Goal: Transaction & Acquisition: Purchase product/service

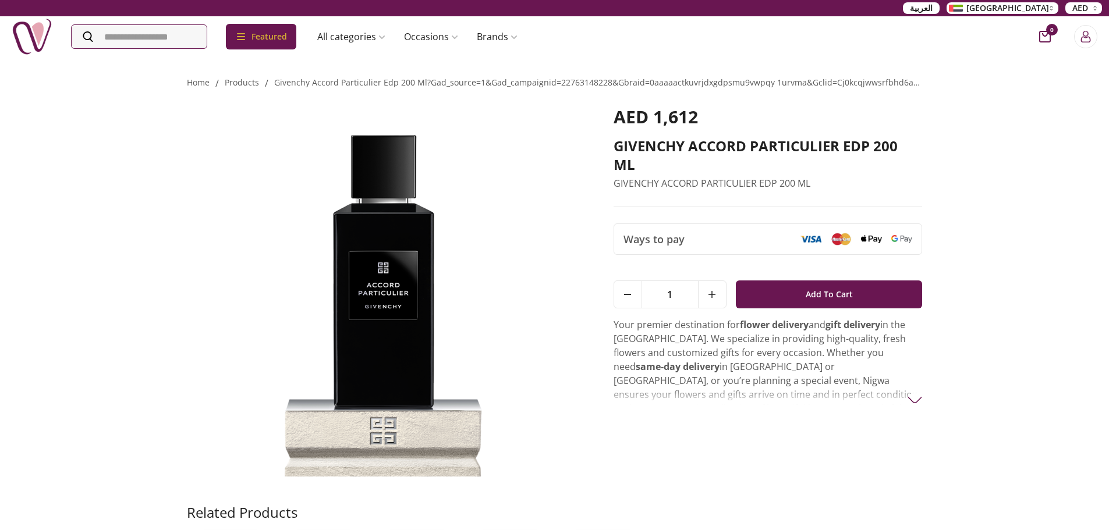
drag, startPoint x: 98, startPoint y: 24, endPoint x: 111, endPoint y: 33, distance: 15.5
click at [98, 24] on div "Featured Accessories Cake Flower Kids All categories musk&bakhoor Healthy Home …" at bounding box center [269, 36] width 515 height 41
click at [111, 33] on input "Search" at bounding box center [140, 36] width 137 height 23
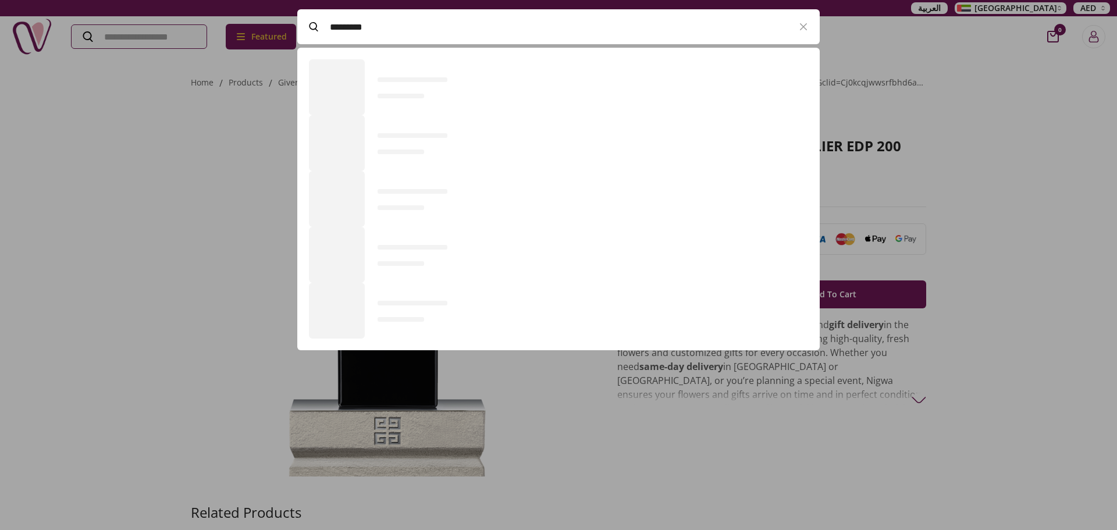
scroll to position [318, 523]
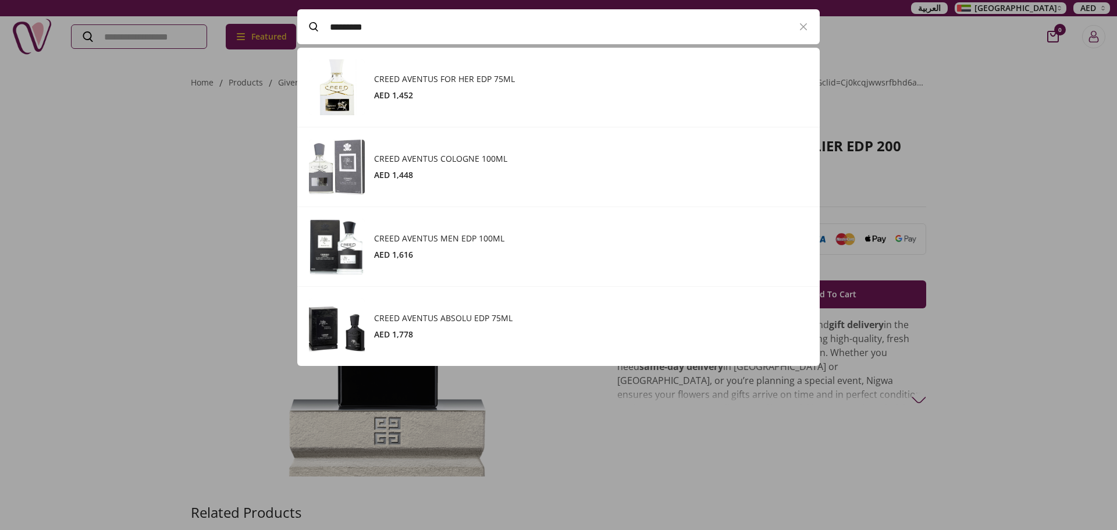
type input "*********"
click at [472, 233] on h3 "CREED AVENTUS MEN EDP 100ML" at bounding box center [591, 239] width 434 height 12
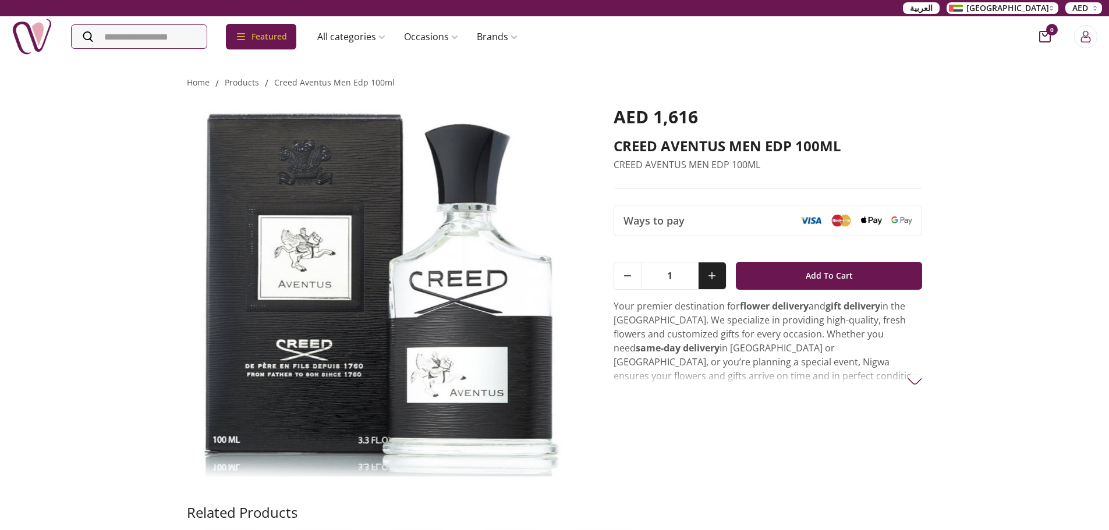
click at [717, 275] on button at bounding box center [712, 275] width 28 height 27
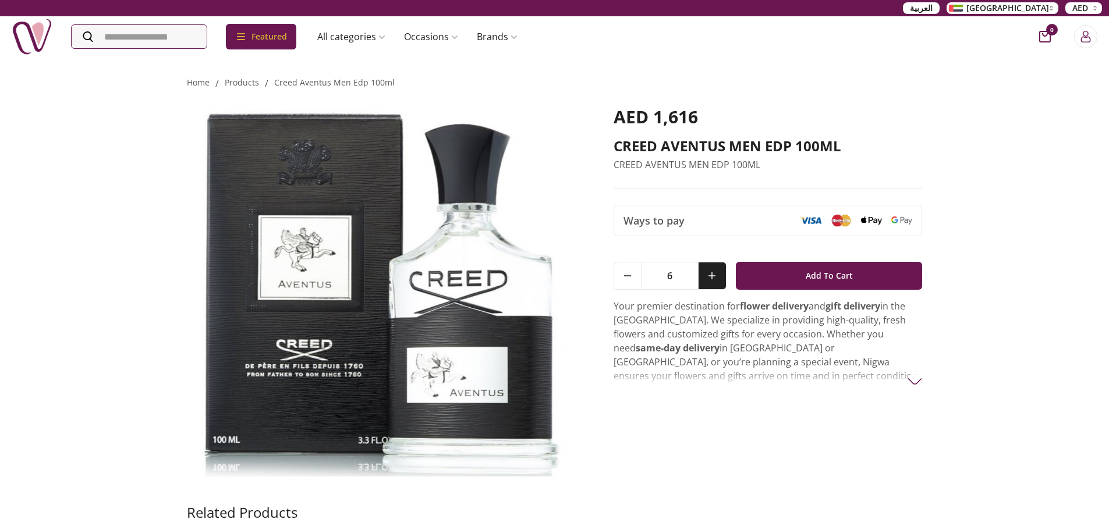
click at [717, 275] on button at bounding box center [712, 275] width 28 height 27
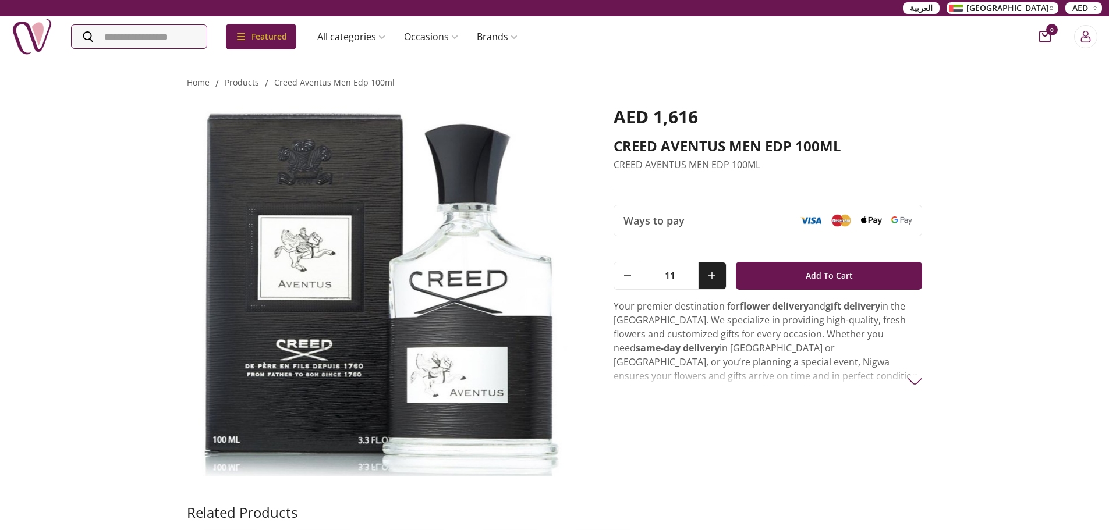
click at [717, 275] on button at bounding box center [712, 275] width 28 height 27
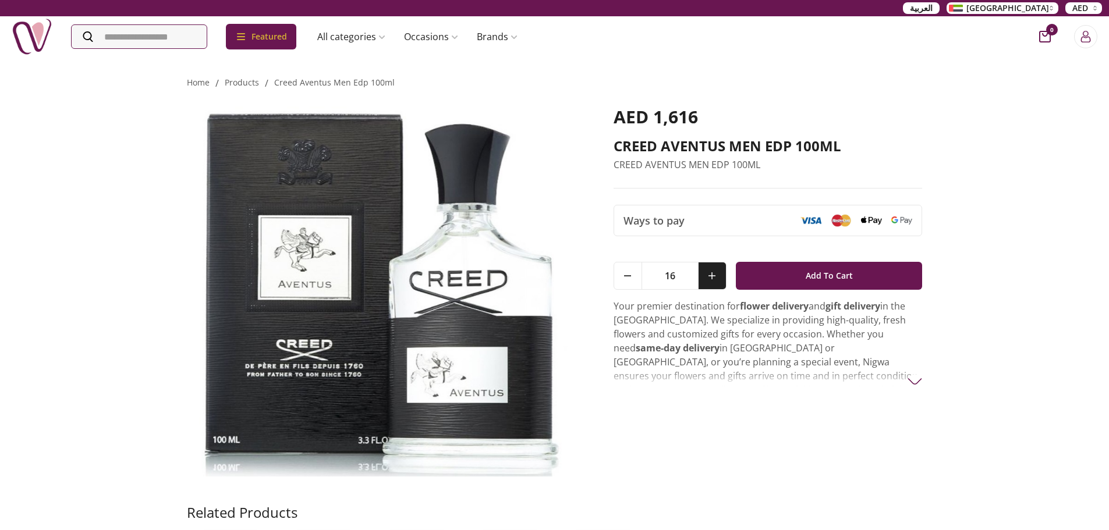
click at [717, 275] on button at bounding box center [712, 275] width 28 height 27
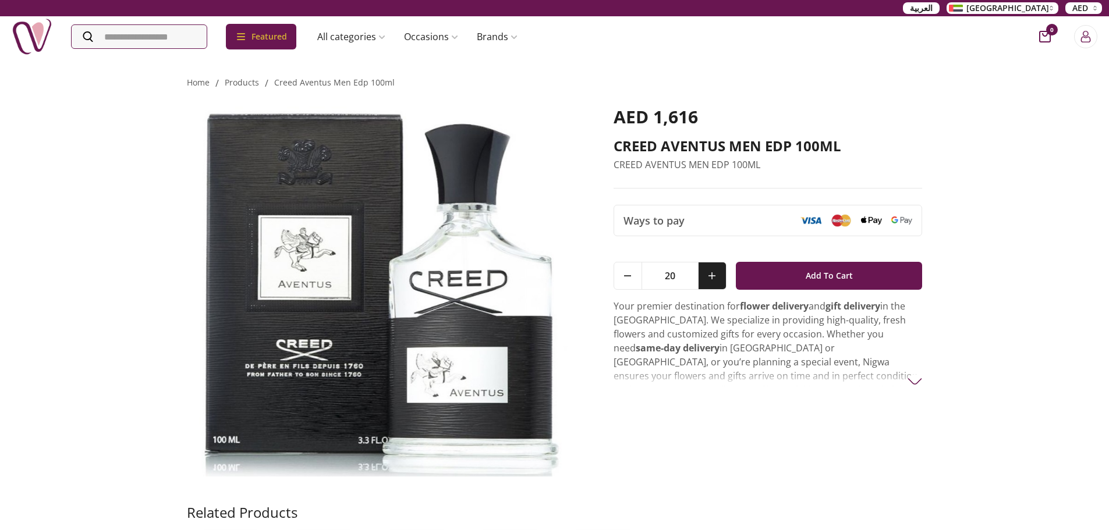
click at [717, 275] on button at bounding box center [712, 275] width 28 height 27
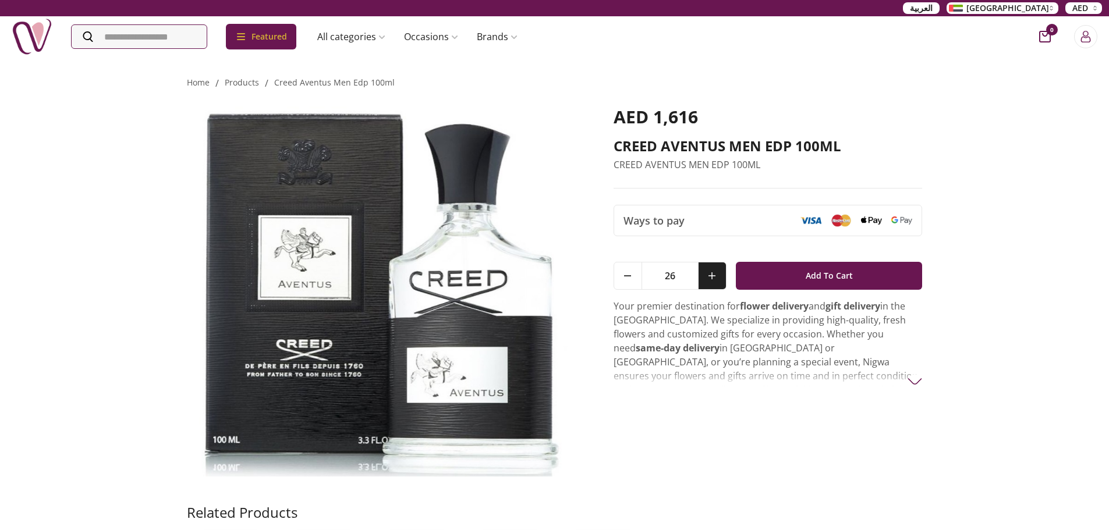
click at [717, 275] on button at bounding box center [712, 275] width 28 height 27
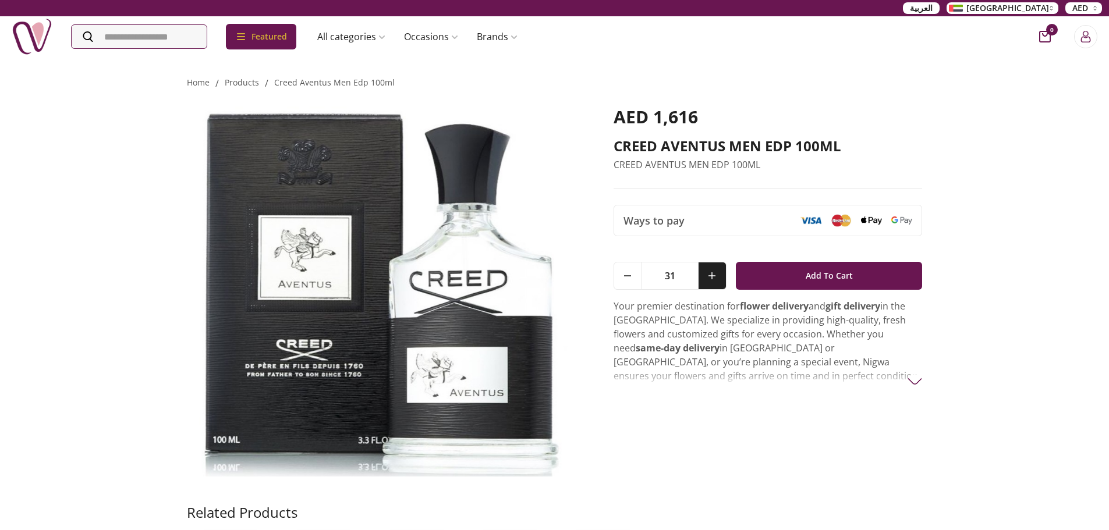
click at [717, 275] on button at bounding box center [712, 275] width 28 height 27
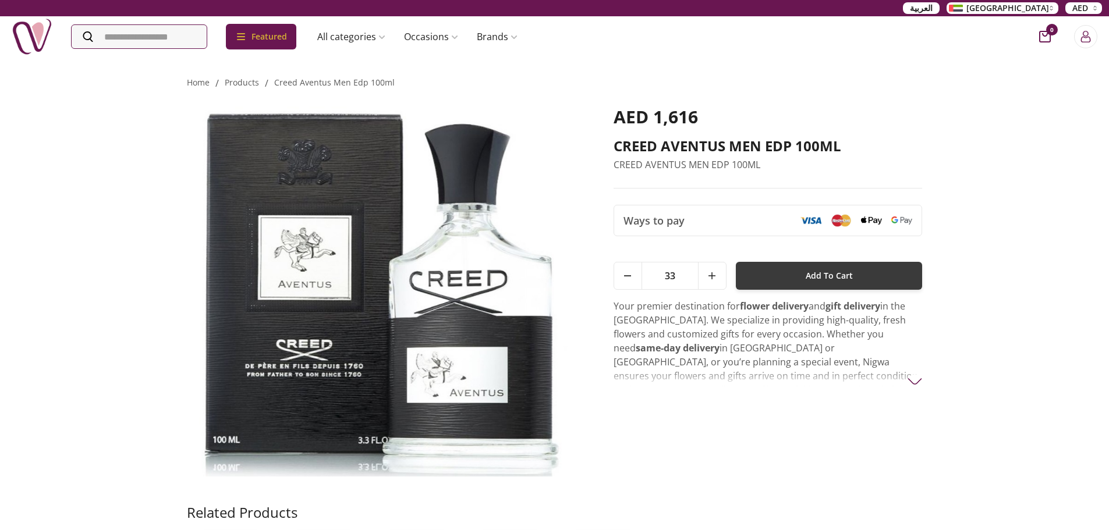
click at [781, 286] on button "Add To Cart" at bounding box center [829, 276] width 187 height 28
click at [1045, 38] on icon "cart-button" at bounding box center [1045, 37] width 12 height 12
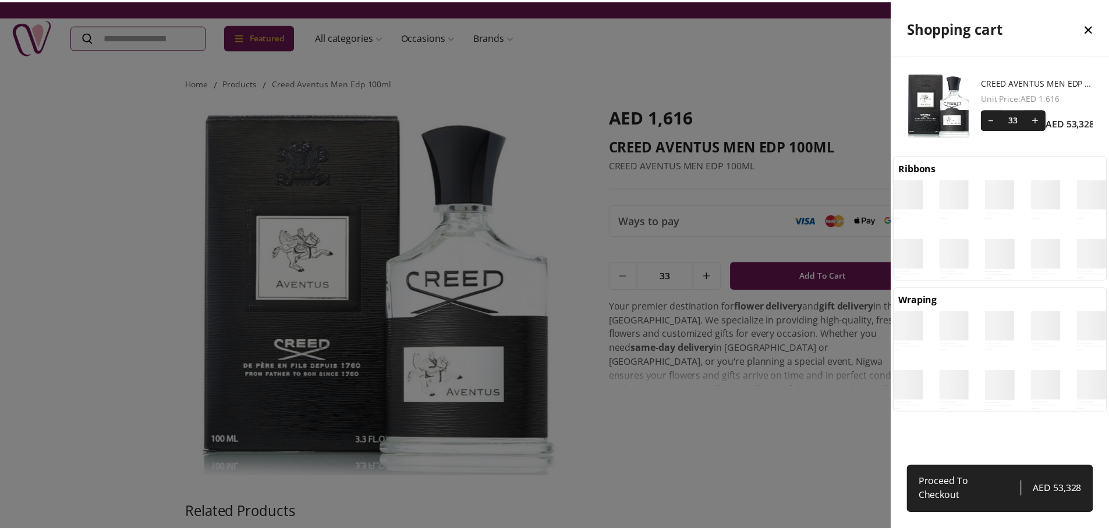
scroll to position [5, 5]
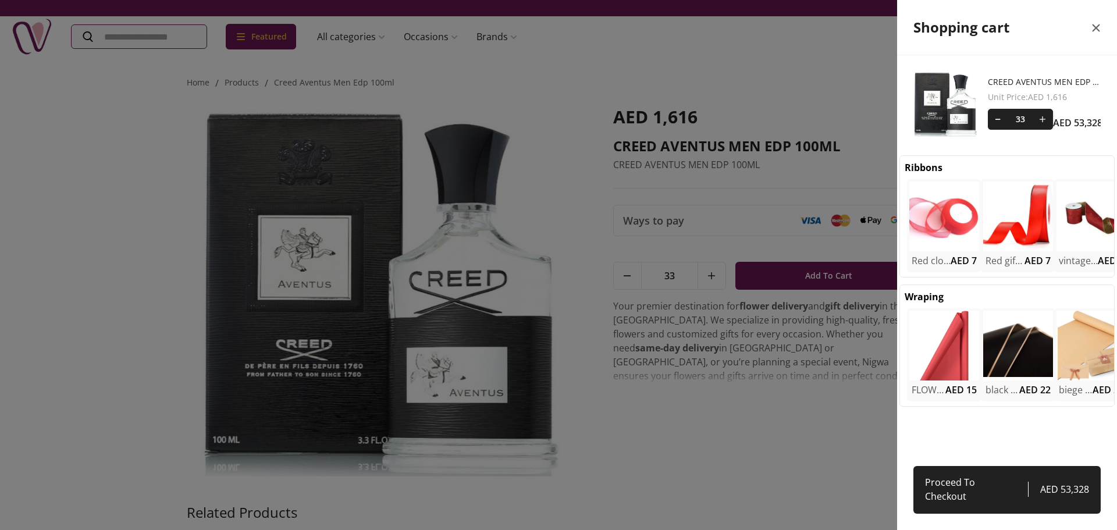
click at [1102, 30] on icon "close" at bounding box center [1096, 28] width 14 height 14
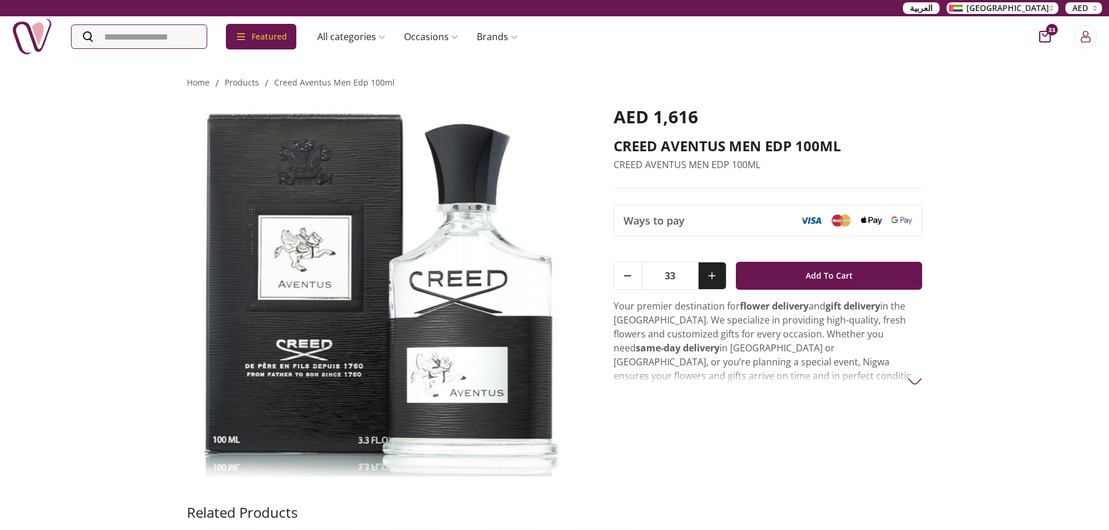
click at [714, 272] on button at bounding box center [712, 275] width 28 height 27
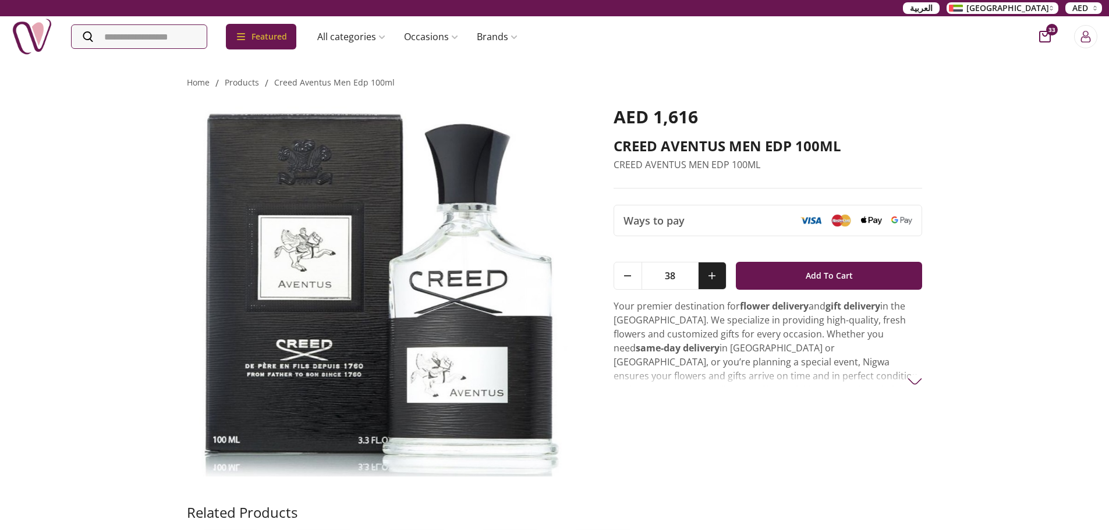
click at [714, 272] on button at bounding box center [712, 275] width 28 height 27
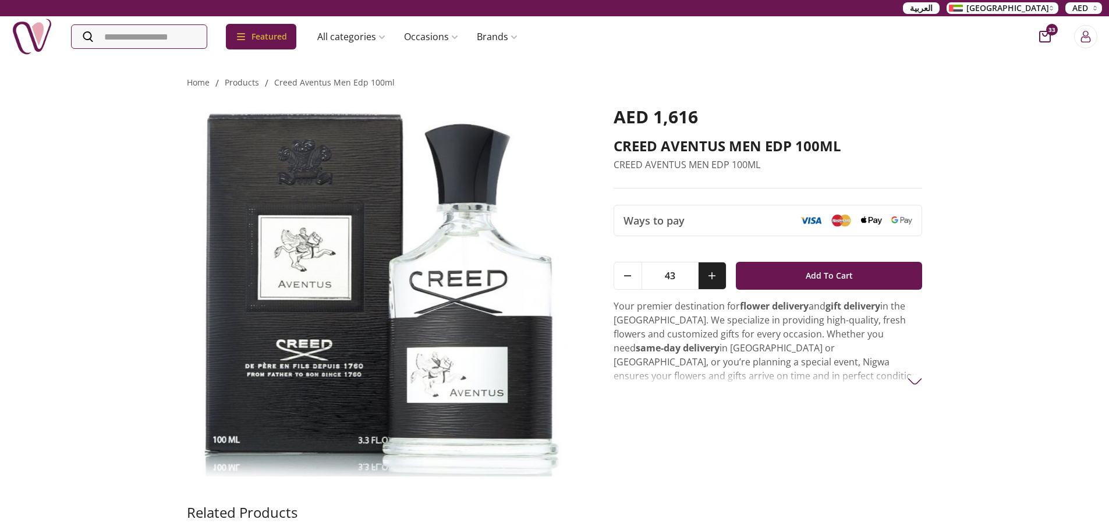
click at [714, 272] on button at bounding box center [712, 275] width 28 height 27
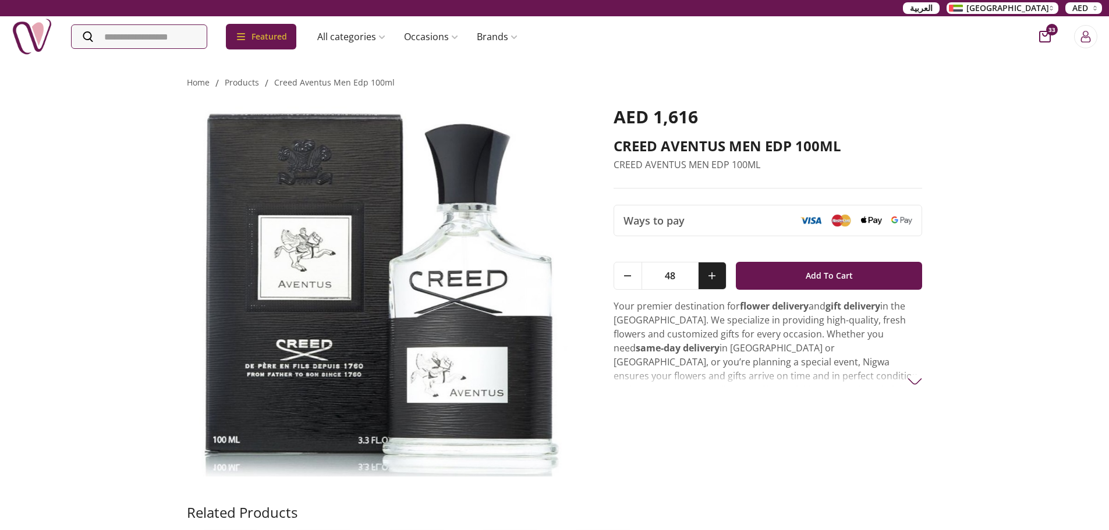
click at [714, 272] on button at bounding box center [712, 275] width 28 height 27
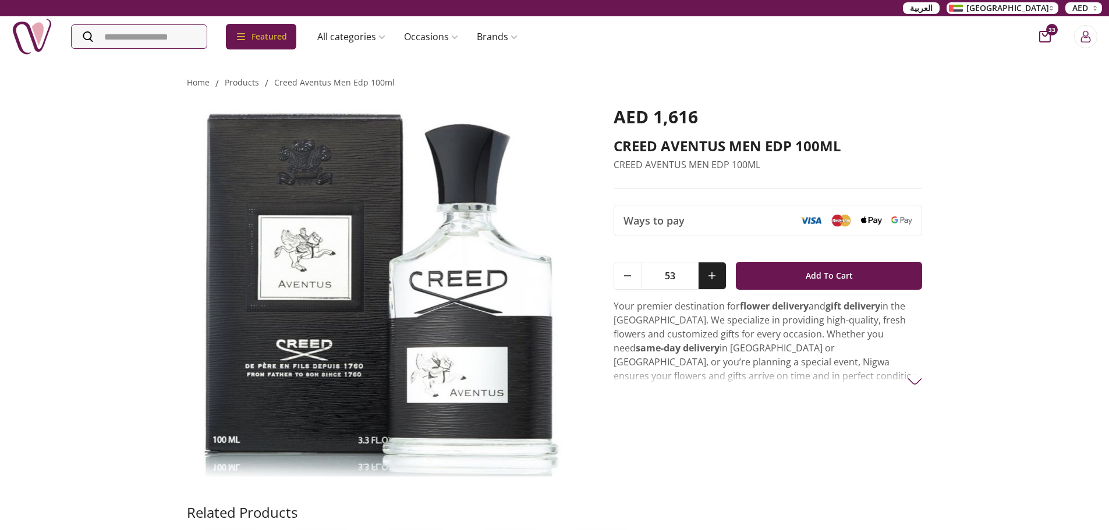
click at [714, 272] on button at bounding box center [712, 275] width 28 height 27
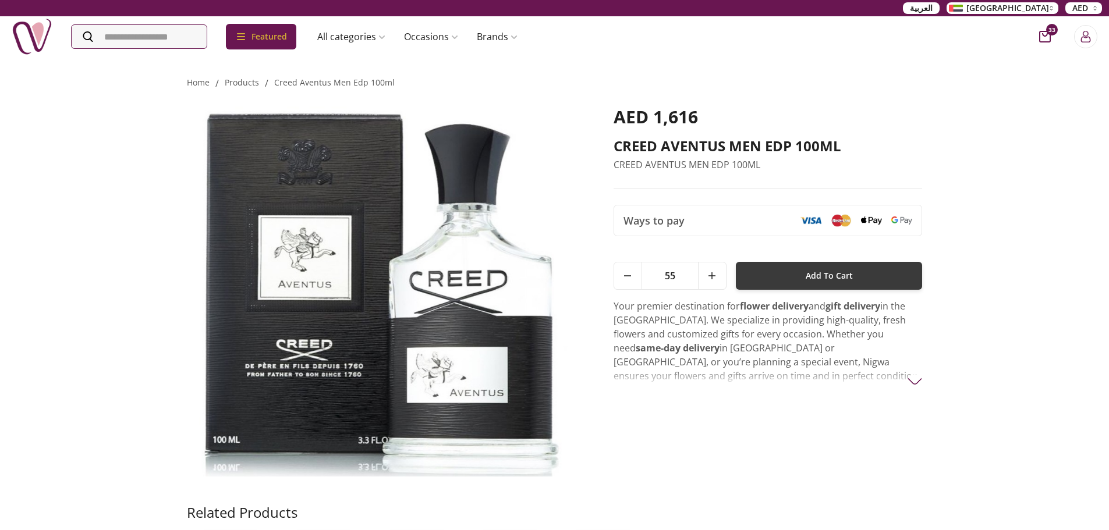
click at [789, 272] on button "Add To Cart" at bounding box center [829, 276] width 187 height 28
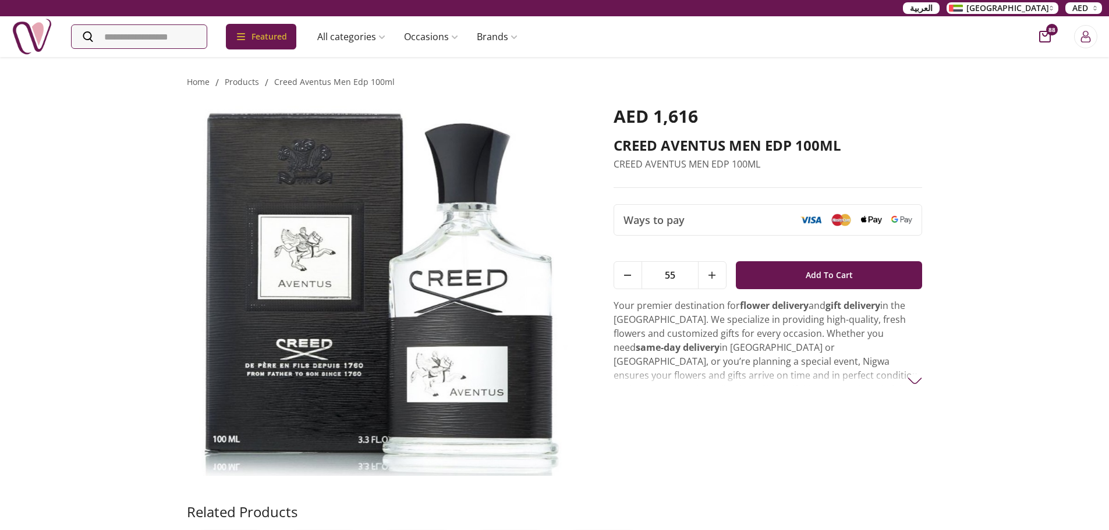
scroll to position [0, 0]
click at [914, 384] on img at bounding box center [914, 381] width 15 height 15
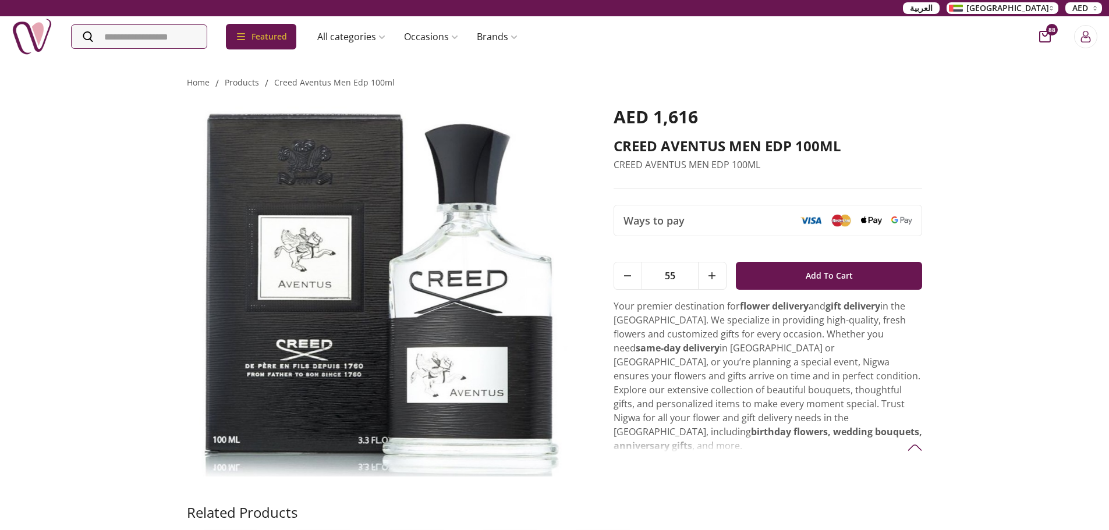
click at [1048, 37] on icon "cart-button" at bounding box center [1045, 37] width 12 height 12
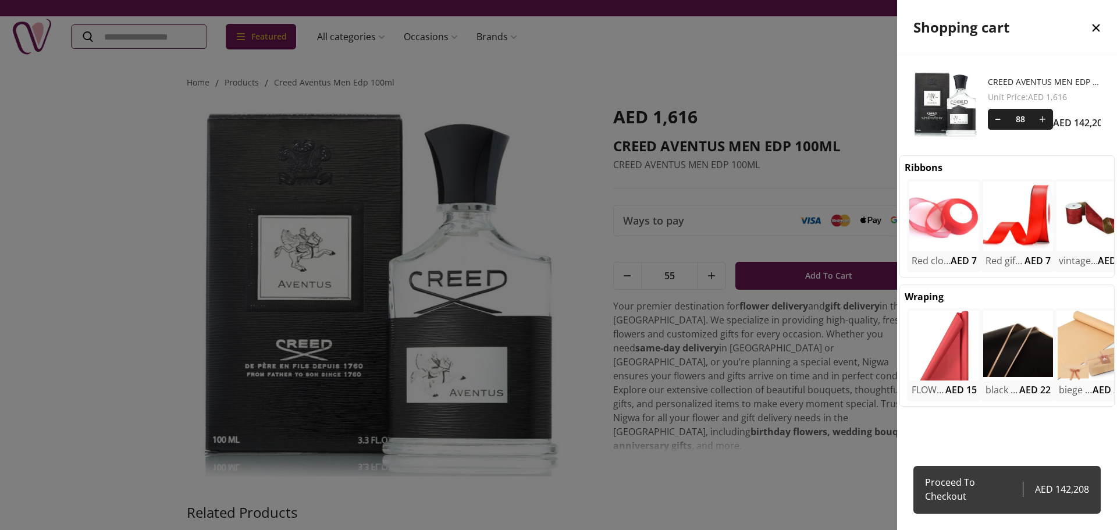
click at [977, 496] on span "Proceed To Checkout" at bounding box center [974, 489] width 98 height 30
select select "**********"
